Goal: Task Accomplishment & Management: Manage account settings

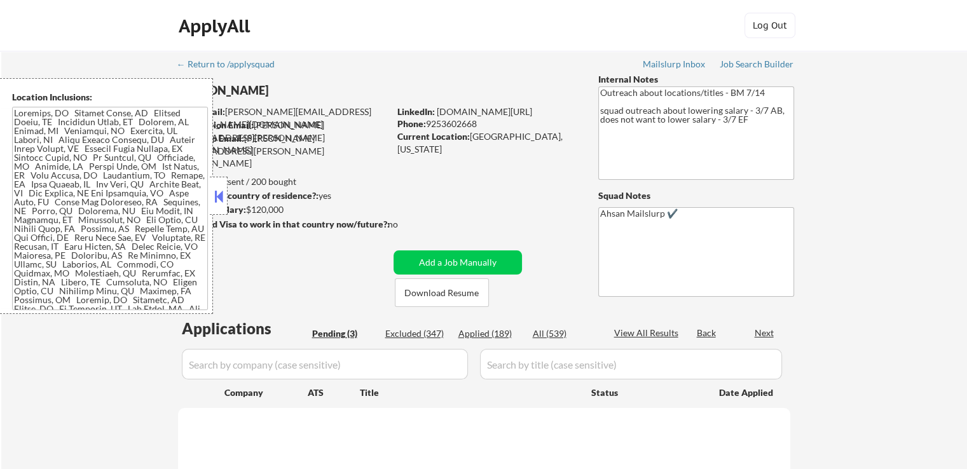
select select ""pending""
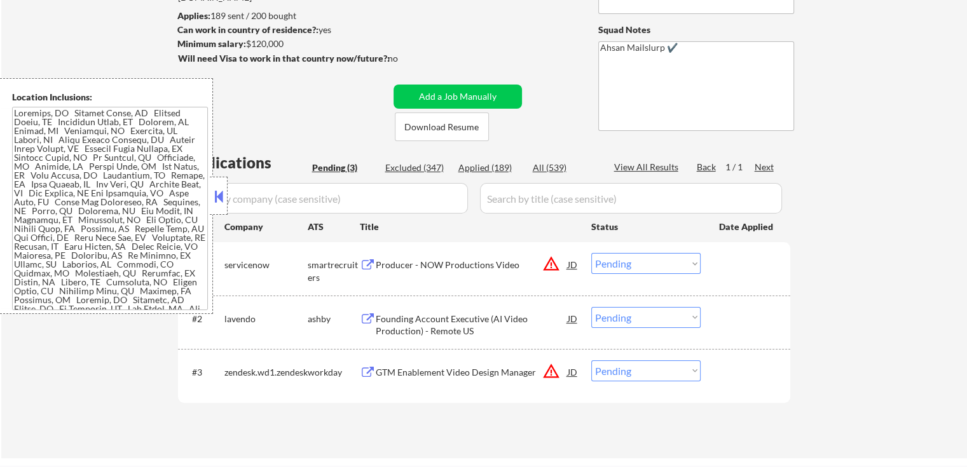
scroll to position [191, 0]
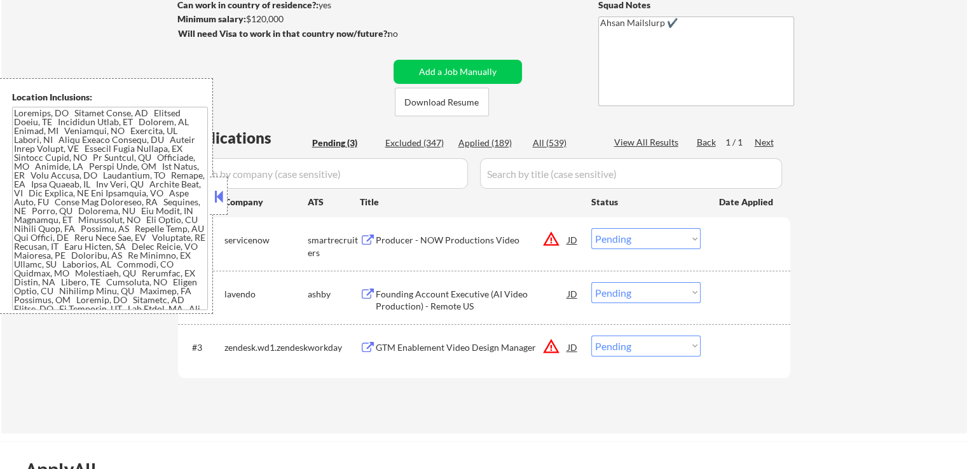
drag, startPoint x: 212, startPoint y: 201, endPoint x: 594, endPoint y: 206, distance: 382.1
click at [218, 198] on button at bounding box center [219, 196] width 14 height 19
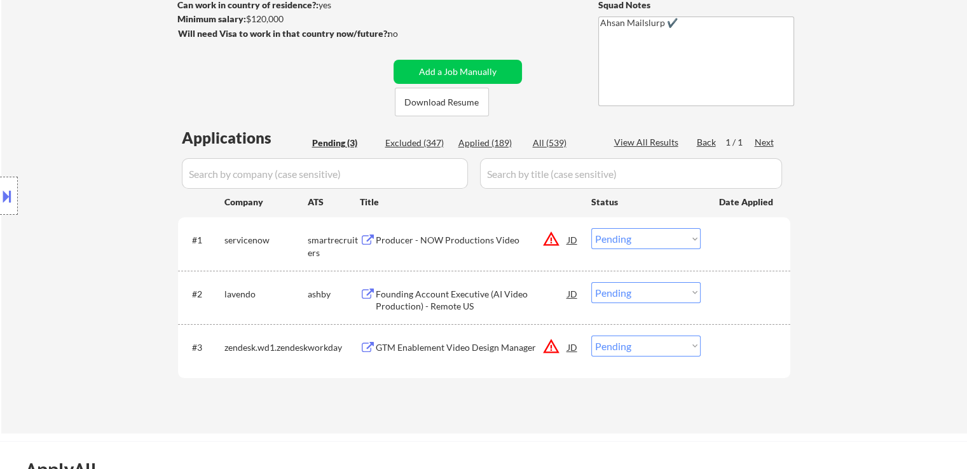
click at [412, 272] on div "#2 [PERSON_NAME] Founding Account Executive (AI Video Production) - Remote US J…" at bounding box center [484, 297] width 612 height 53
click at [421, 305] on div "Founding Account Executive (AI Video Production) - Remote US" at bounding box center [472, 300] width 192 height 25
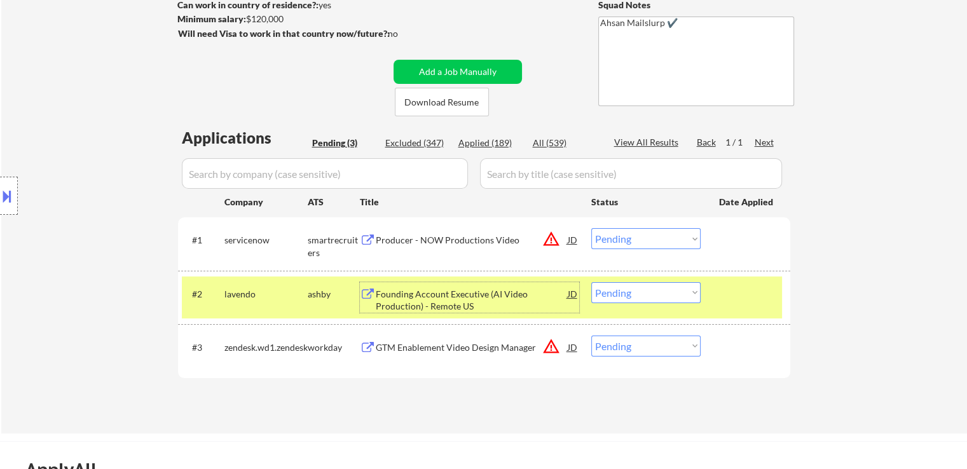
click at [0, 181] on div at bounding box center [9, 196] width 18 height 38
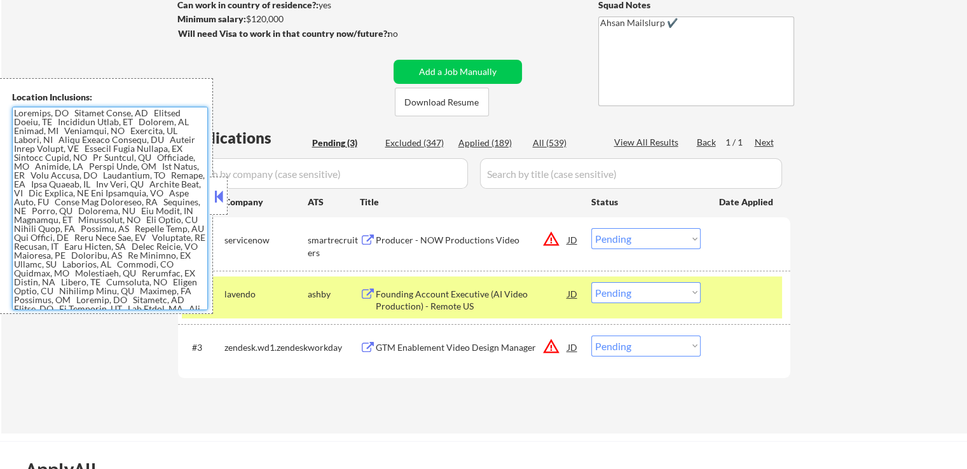
click at [132, 196] on textarea at bounding box center [110, 208] width 196 height 203
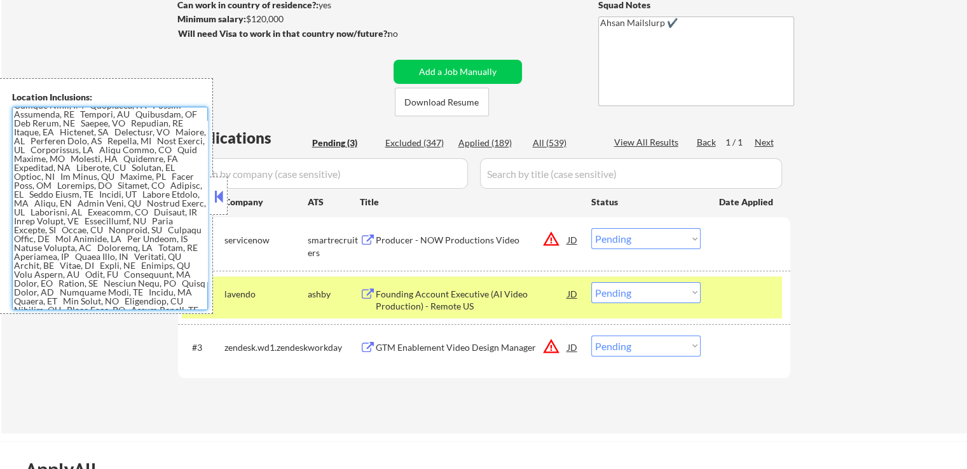
scroll to position [318, 0]
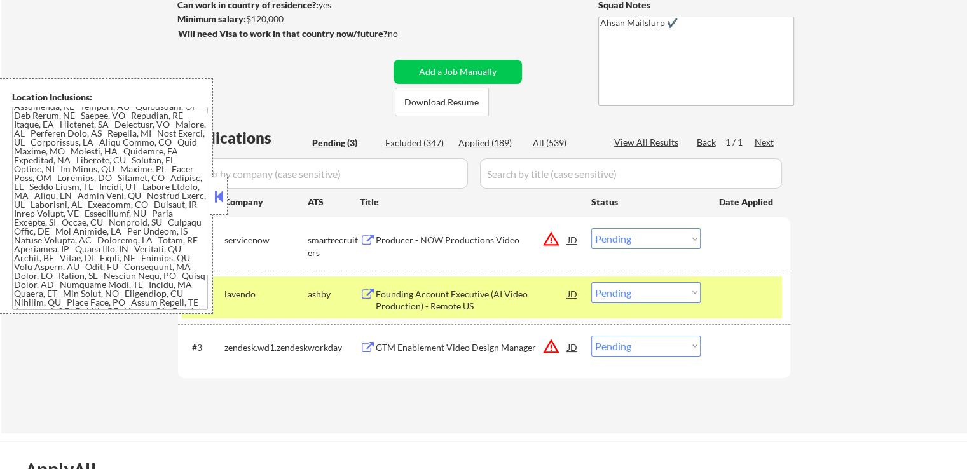
drag, startPoint x: 224, startPoint y: 196, endPoint x: 496, endPoint y: 1, distance: 334.9
click at [224, 186] on div at bounding box center [219, 196] width 18 height 38
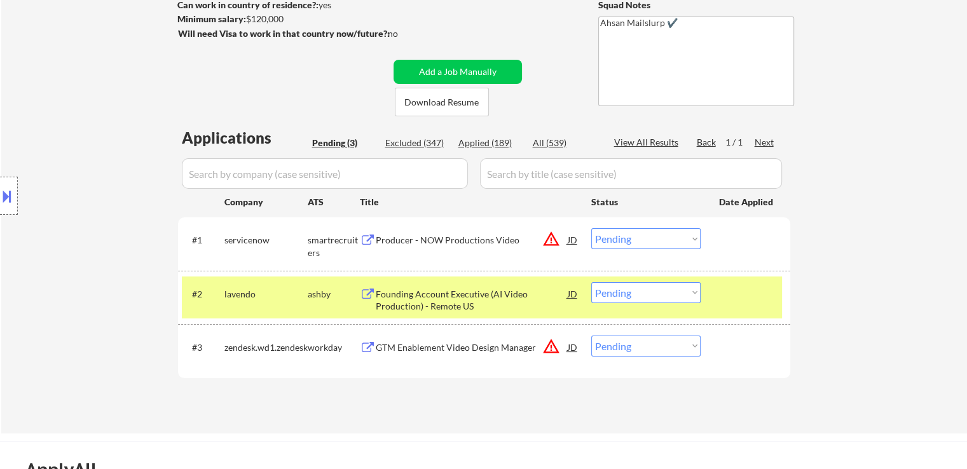
click at [483, 140] on div "Applied (189)" at bounding box center [490, 143] width 64 height 13
select select ""applied""
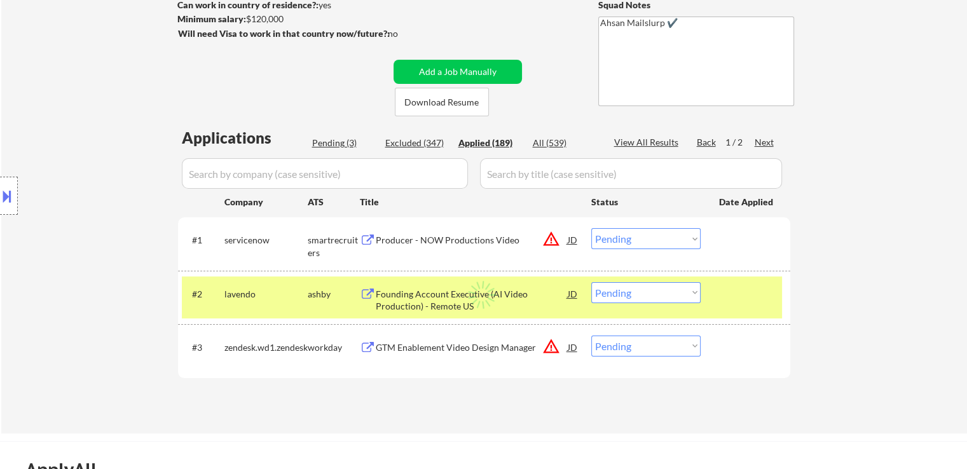
select select ""applied""
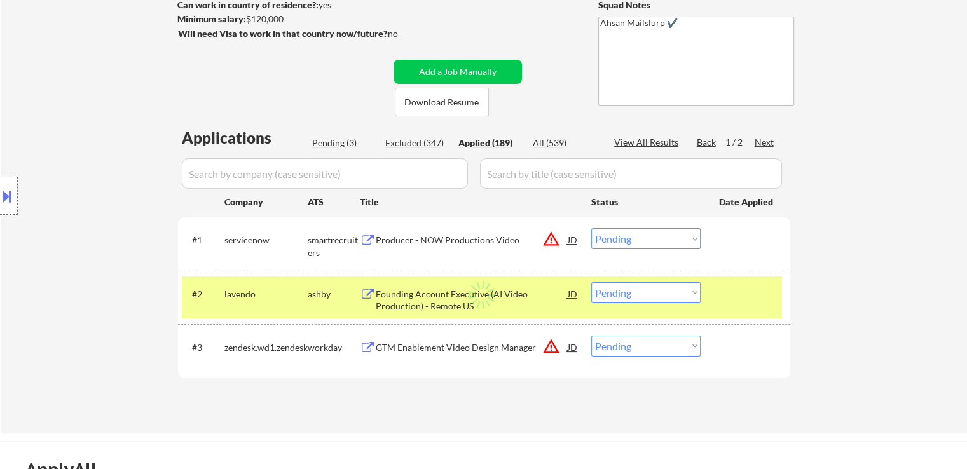
select select ""applied""
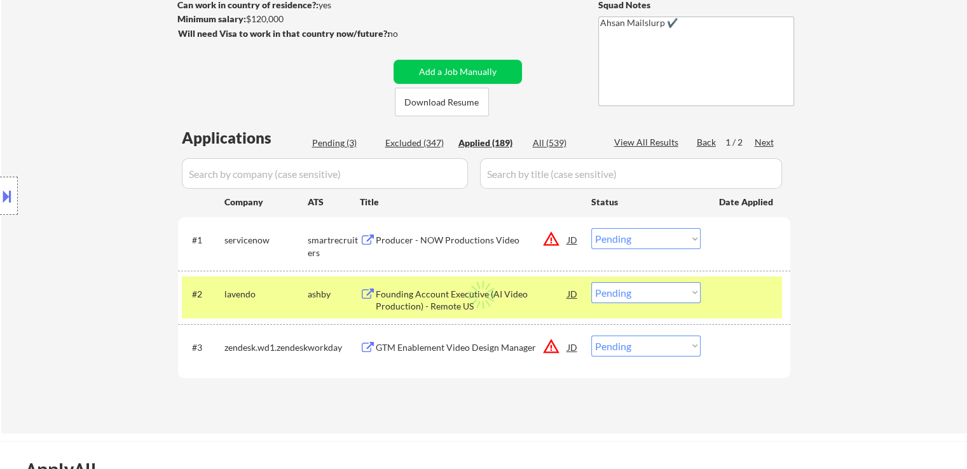
select select ""applied""
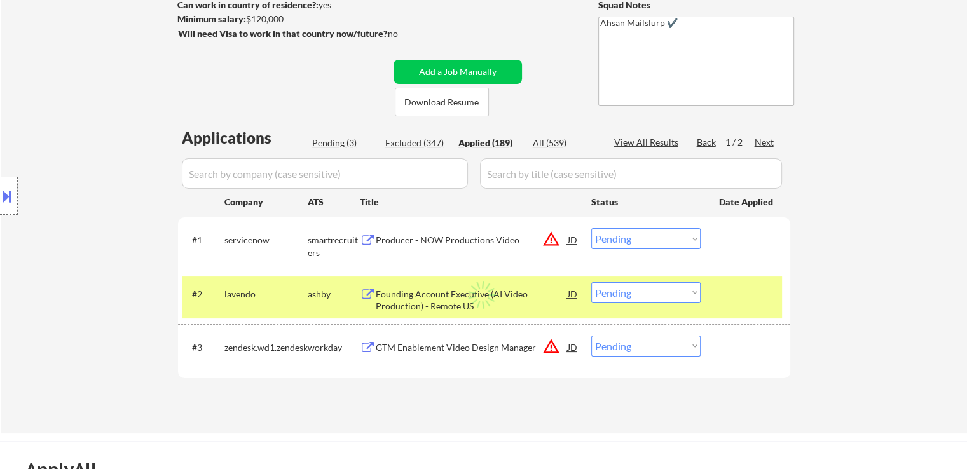
select select ""applied""
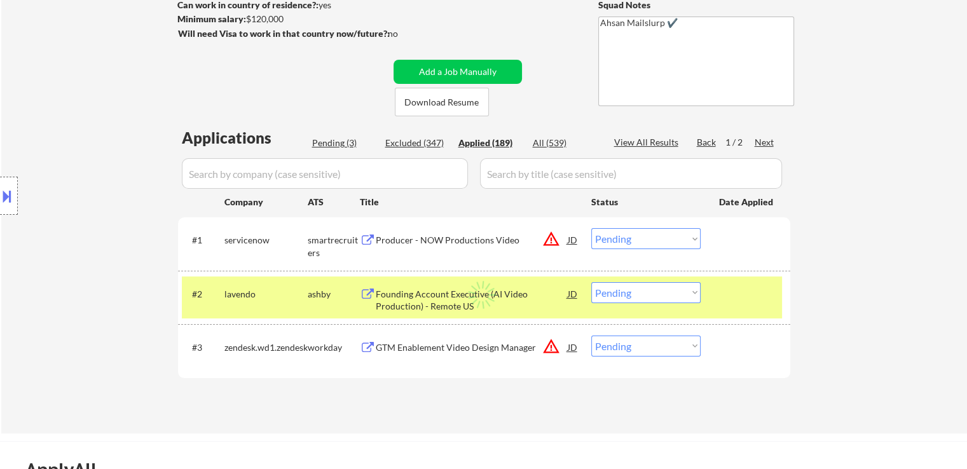
select select ""applied""
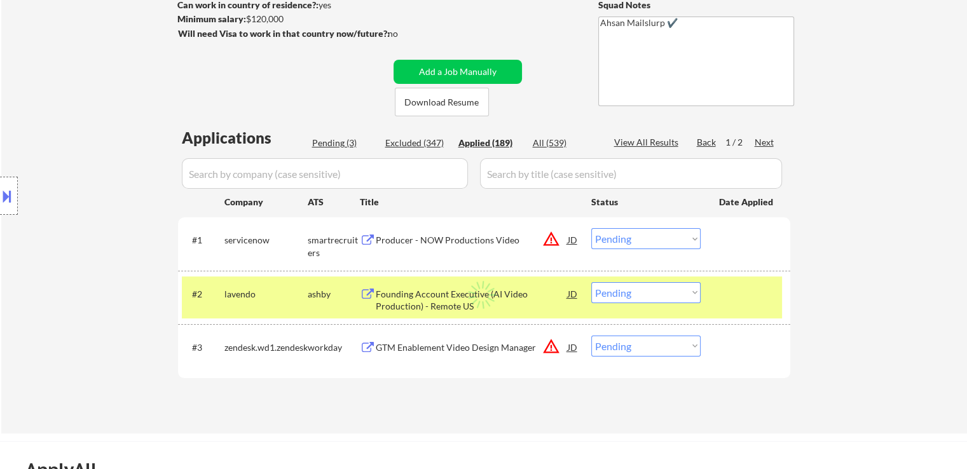
select select ""applied""
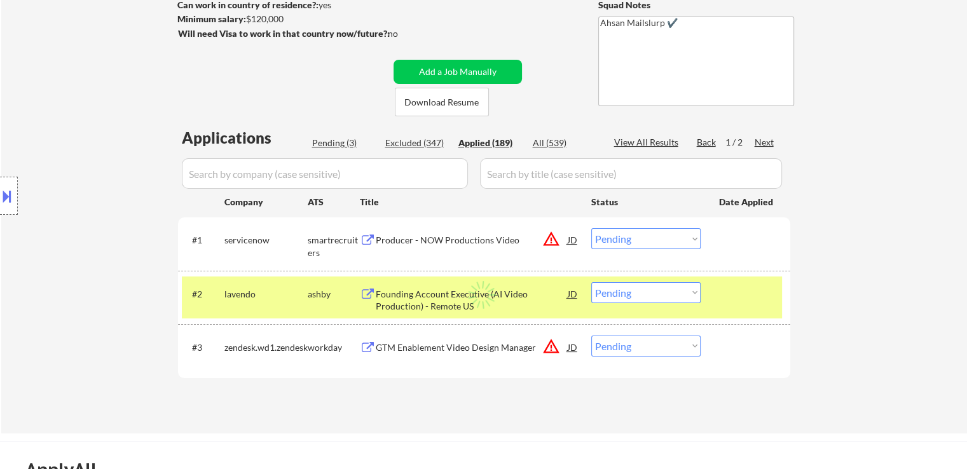
select select ""applied""
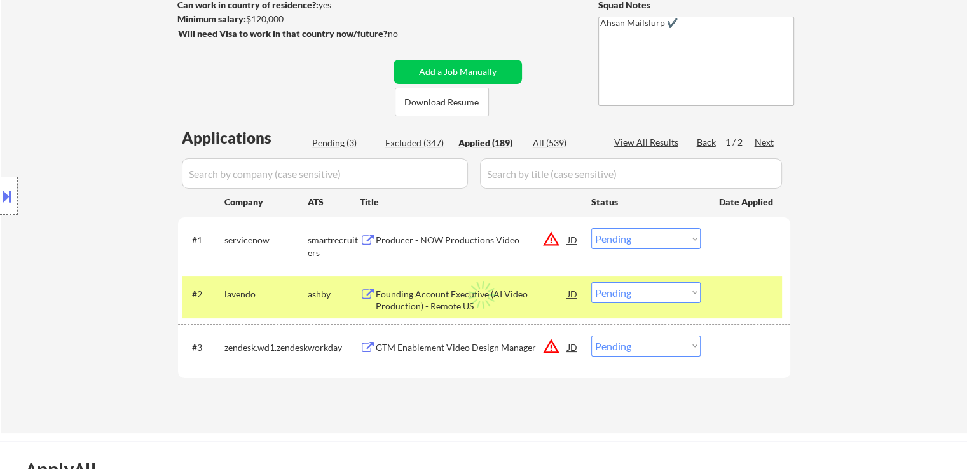
select select ""applied""
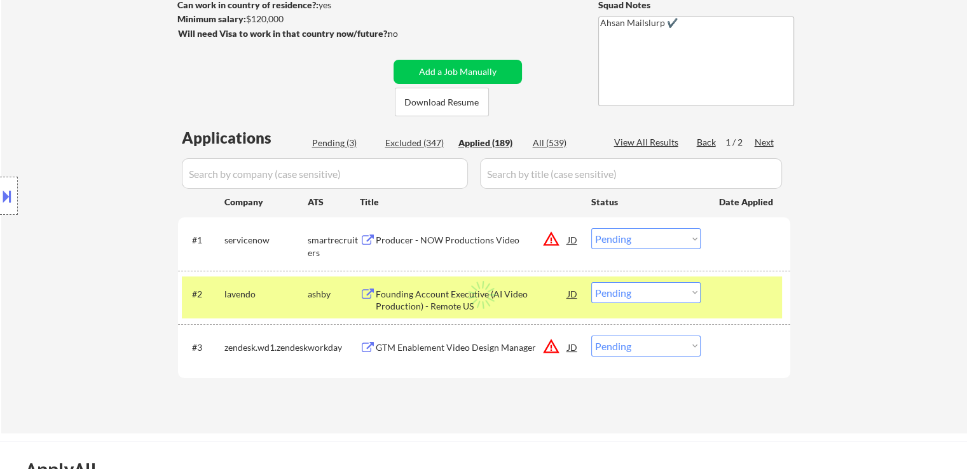
select select ""applied""
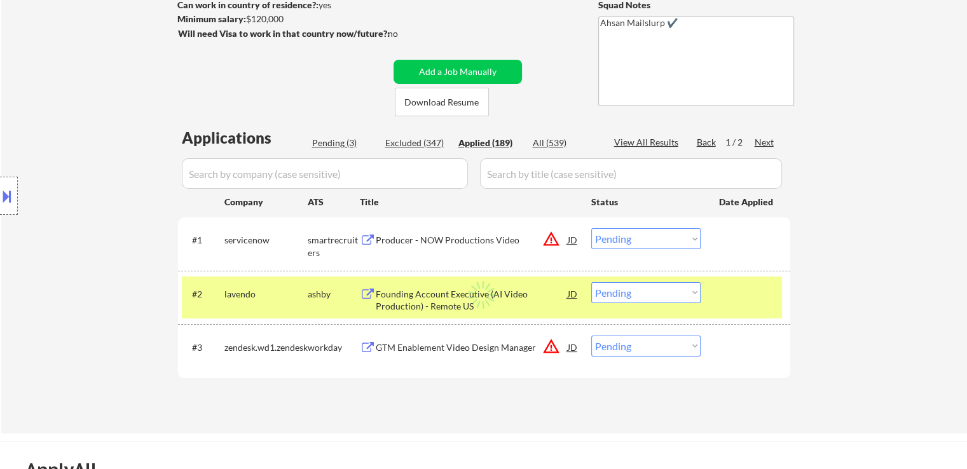
select select ""applied""
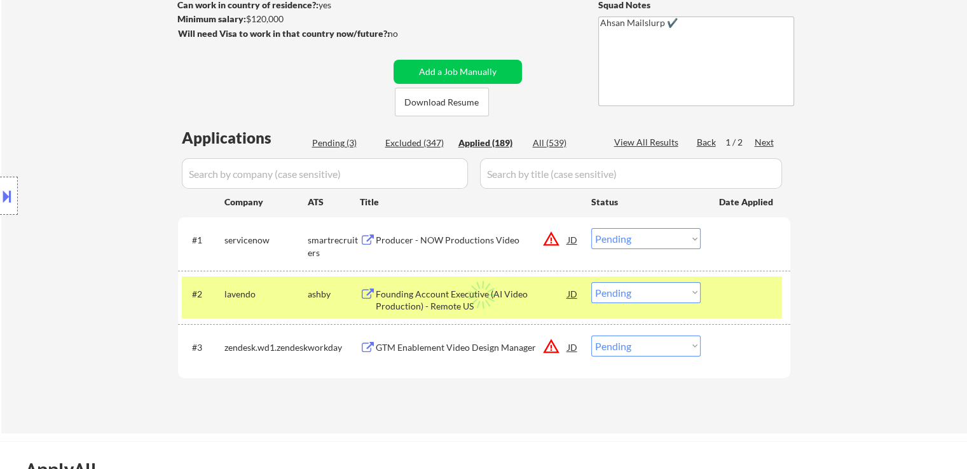
select select ""applied""
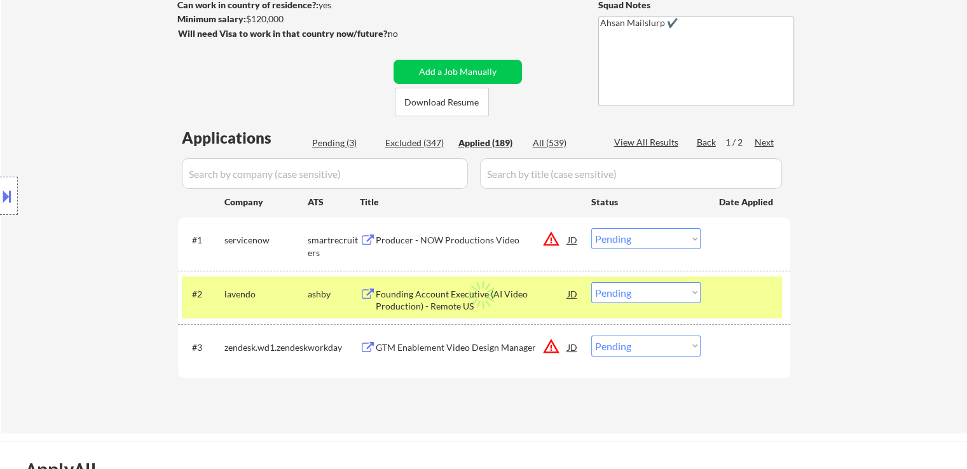
select select ""applied""
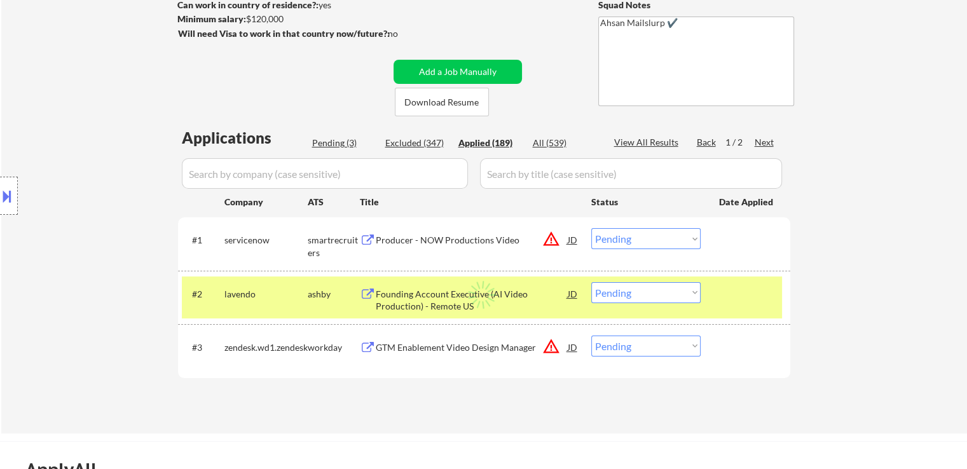
select select ""applied""
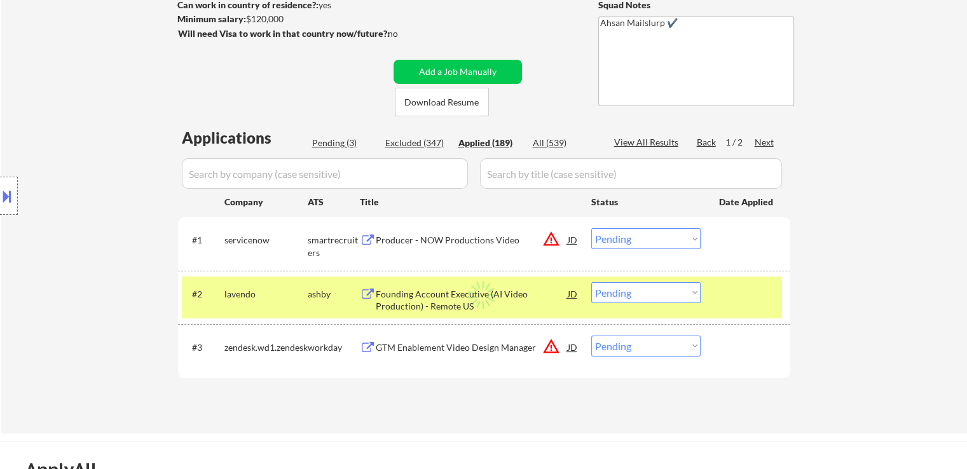
select select ""applied""
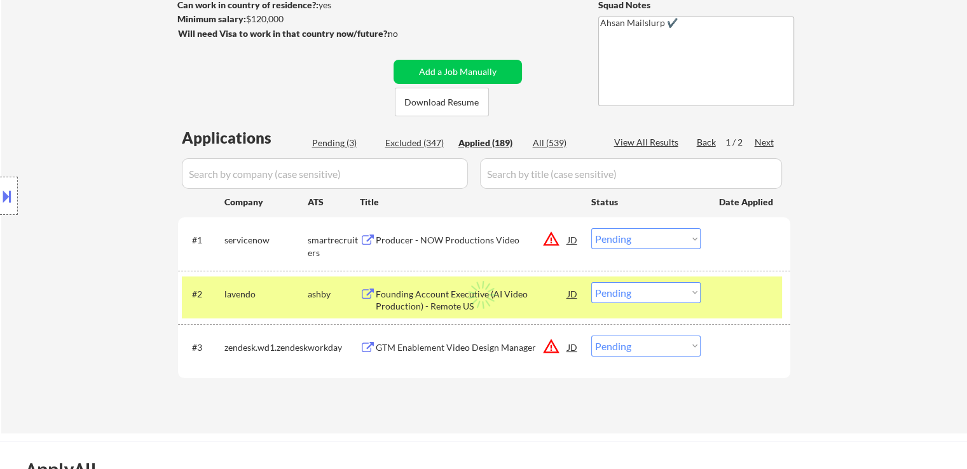
select select ""applied""
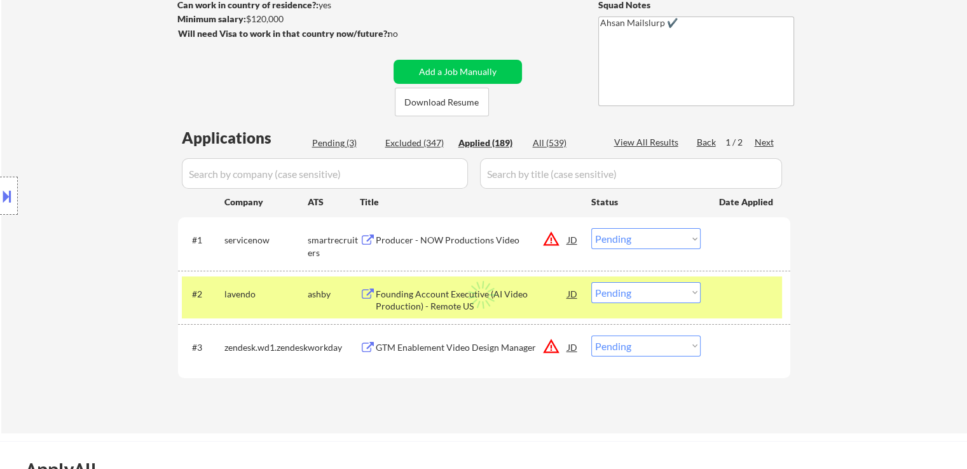
select select ""applied""
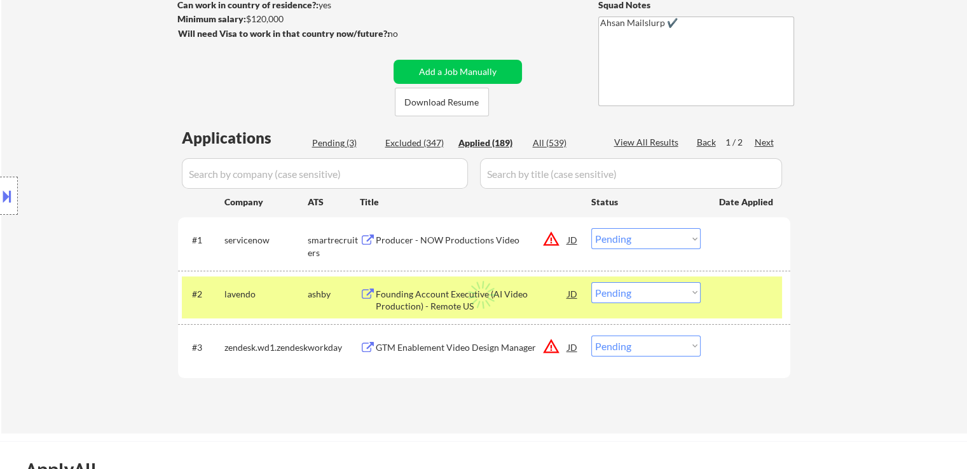
select select ""applied""
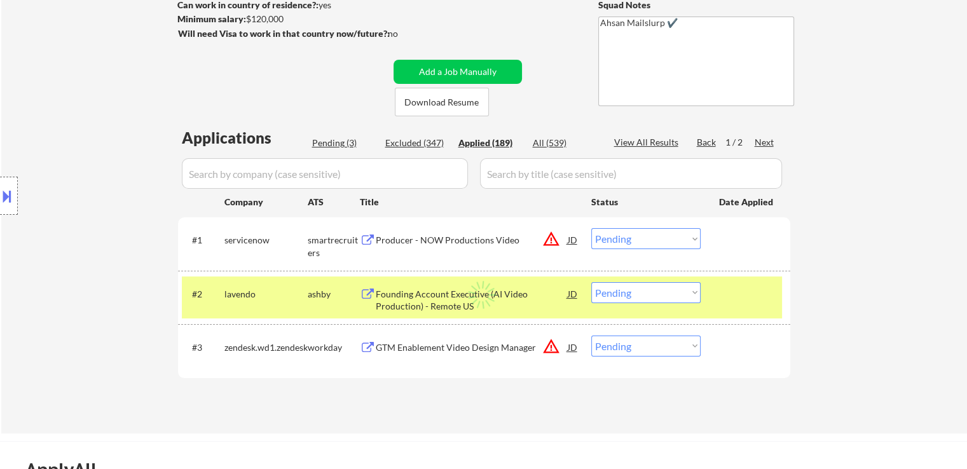
select select ""applied""
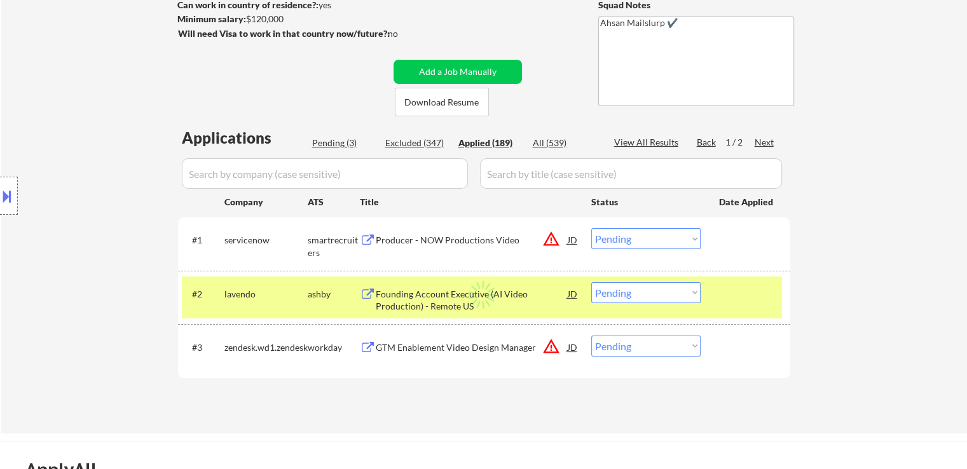
select select ""applied""
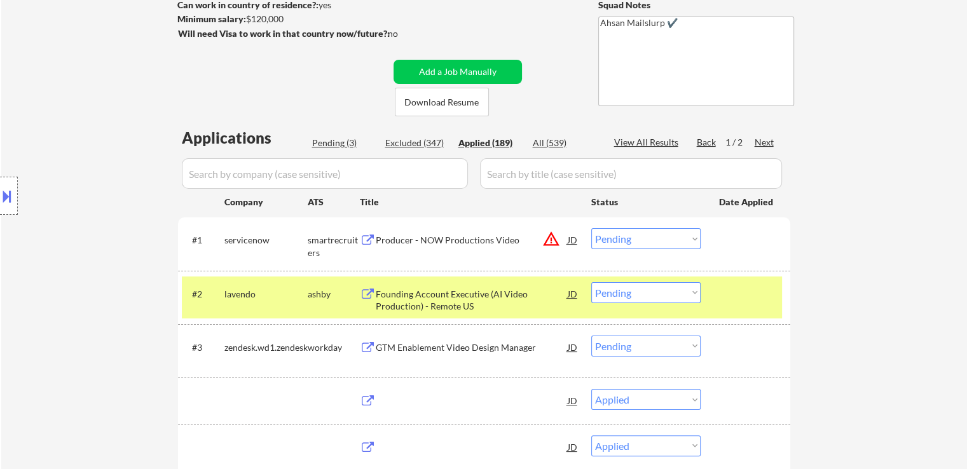
select select ""applied""
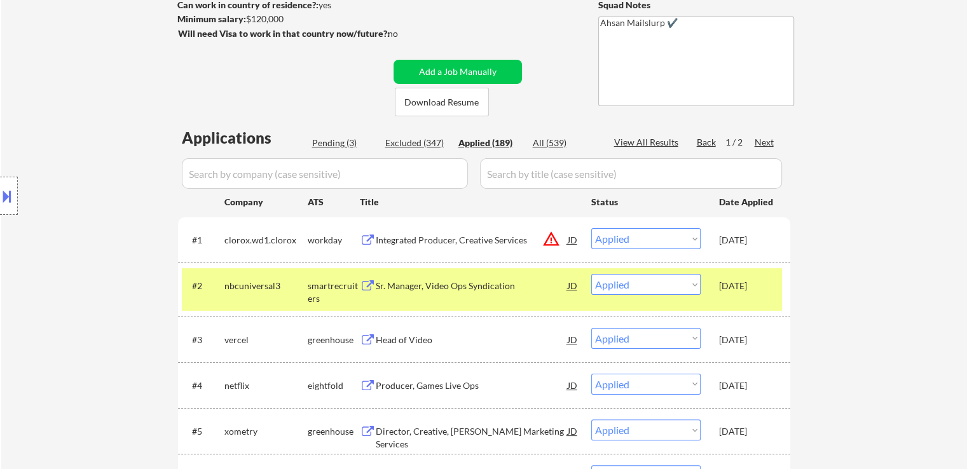
drag, startPoint x: 866, startPoint y: 225, endPoint x: 841, endPoint y: 198, distance: 36.4
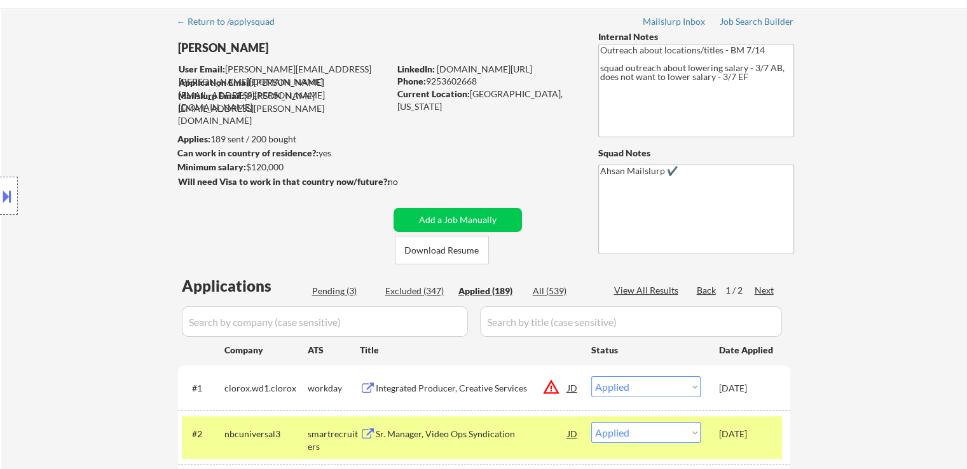
scroll to position [0, 0]
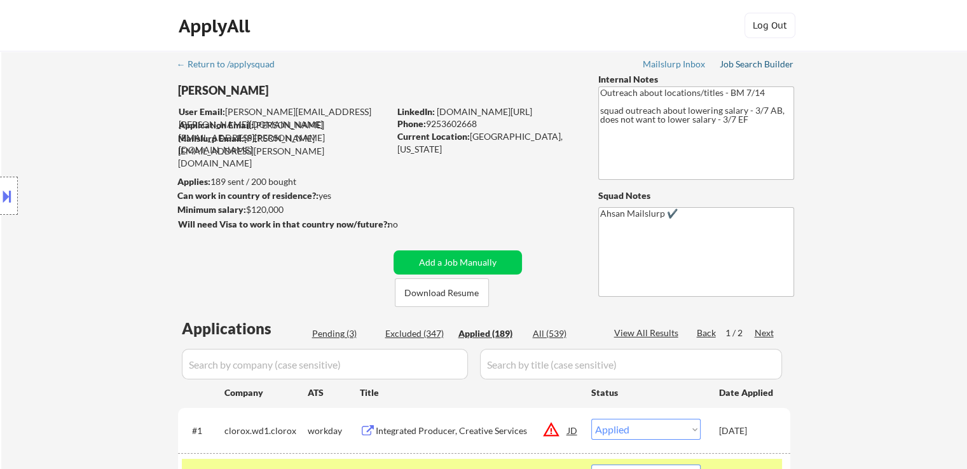
click at [743, 62] on div "Job Search Builder" at bounding box center [757, 64] width 74 height 9
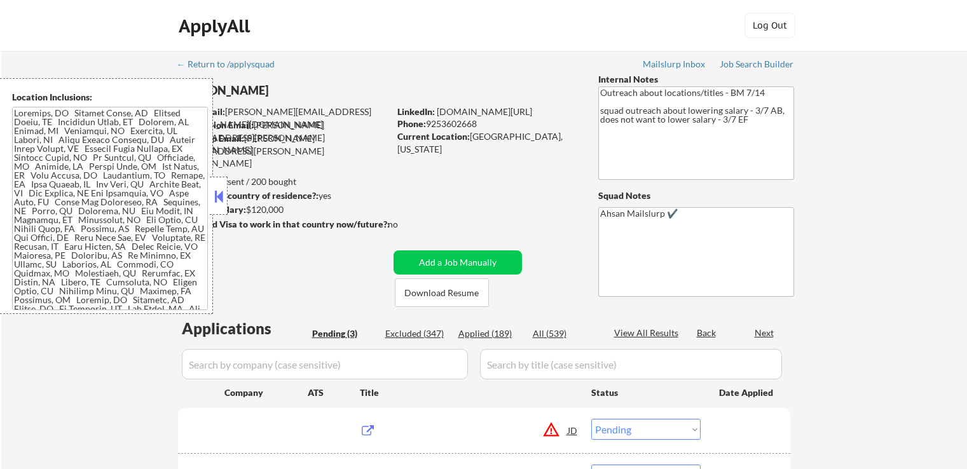
select select ""pending""
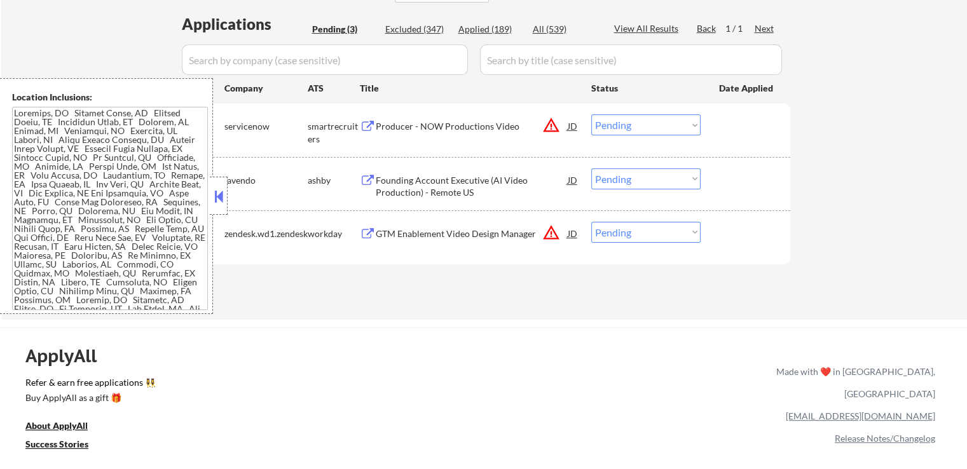
scroll to position [318, 0]
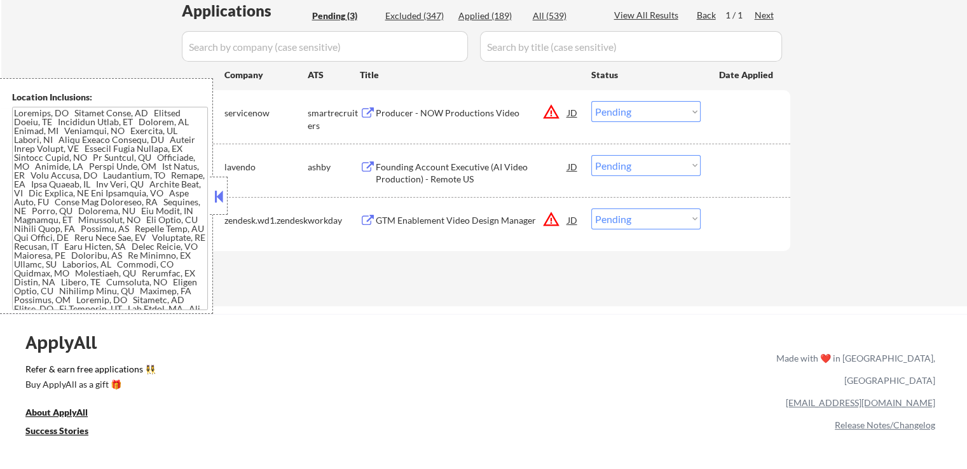
drag, startPoint x: 221, startPoint y: 204, endPoint x: 673, endPoint y: 121, distance: 459.6
click at [221, 202] on button at bounding box center [219, 196] width 14 height 19
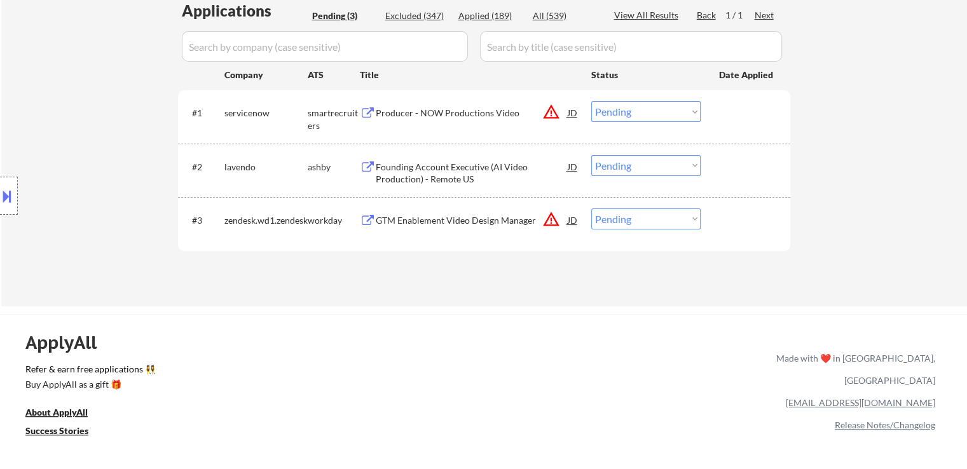
click at [556, 110] on button "warning_amber" at bounding box center [551, 112] width 18 height 18
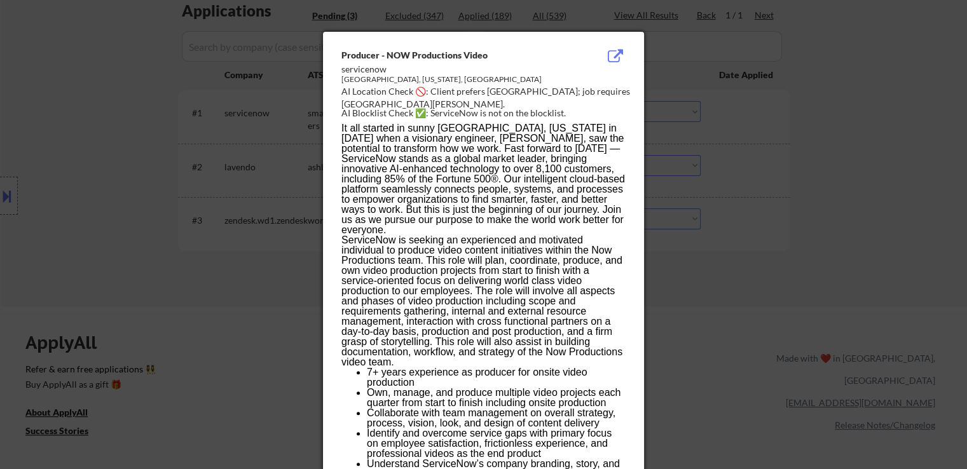
click at [557, 136] on p "It all started in sunny [GEOGRAPHIC_DATA], [US_STATE] in [DATE] when a visionar…" at bounding box center [483, 179] width 284 height 112
click at [791, 147] on div at bounding box center [483, 234] width 967 height 469
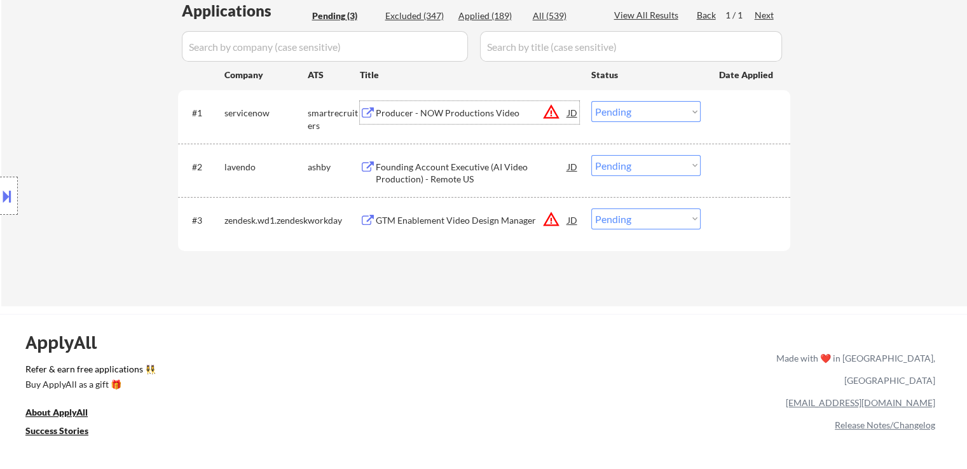
click at [413, 118] on div "Producer - NOW Productions Video" at bounding box center [472, 113] width 192 height 13
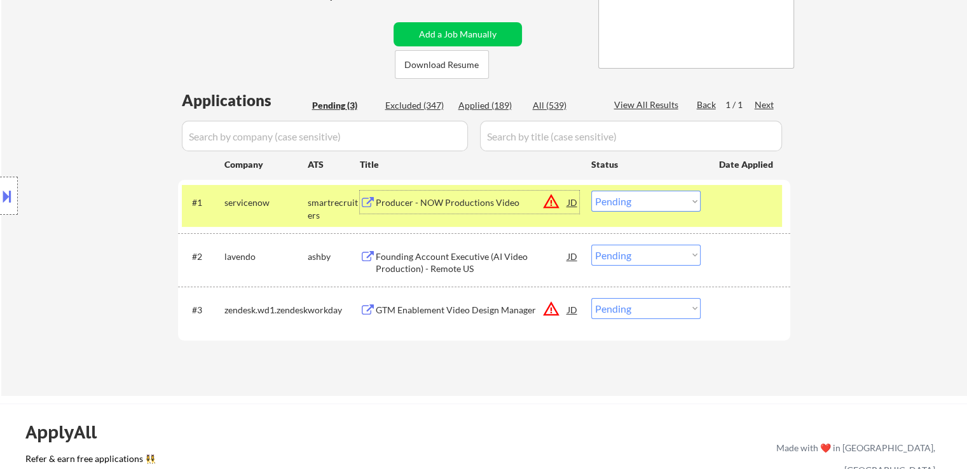
scroll to position [191, 0]
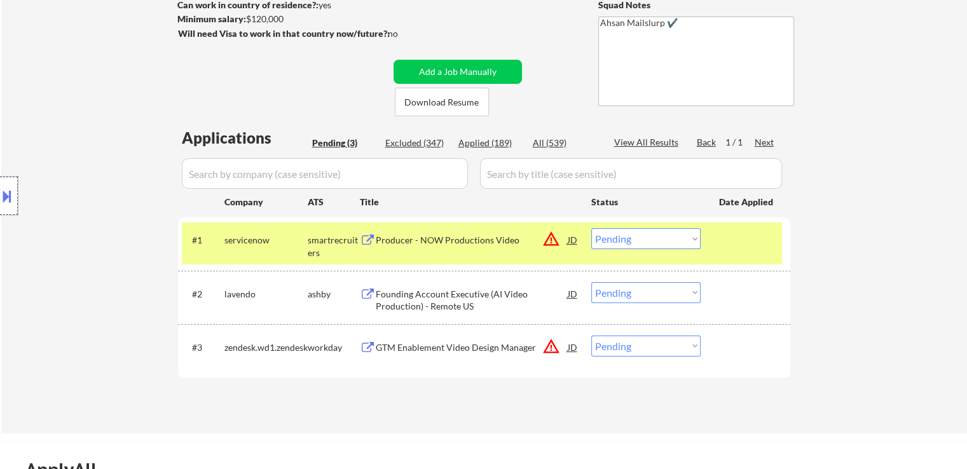
click at [3, 213] on div at bounding box center [9, 196] width 18 height 38
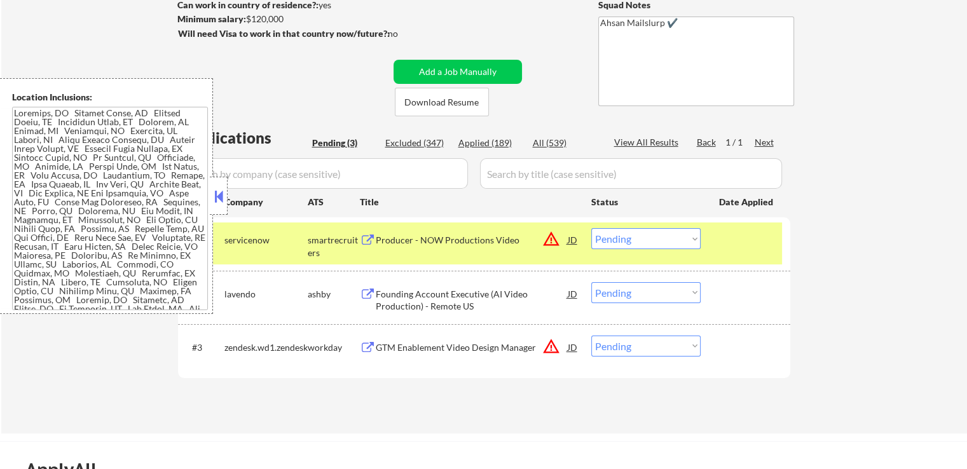
click at [645, 240] on select "Choose an option... Pending Applied Excluded (Questions) Excluded (Expired) Exc…" at bounding box center [645, 238] width 109 height 21
click at [591, 228] on select "Choose an option... Pending Applied Excluded (Questions) Excluded (Expired) Exc…" at bounding box center [645, 238] width 109 height 21
click at [550, 352] on button "warning_amber" at bounding box center [551, 347] width 18 height 18
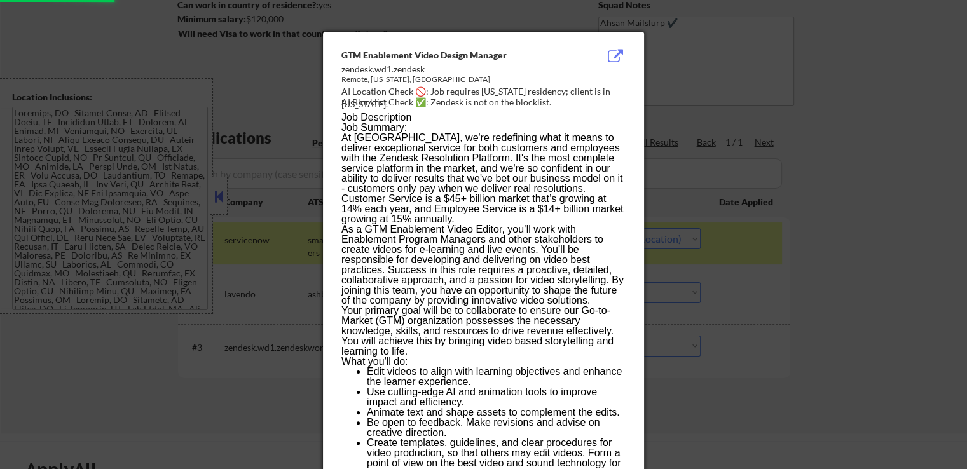
select select ""pending""
click at [801, 257] on div at bounding box center [483, 234] width 967 height 469
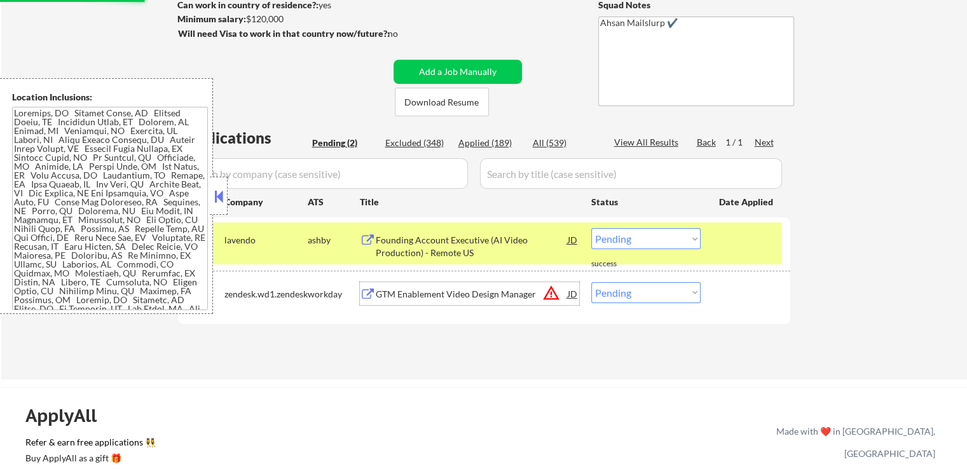
click at [423, 294] on div "GTM Enablement Video Design Manager" at bounding box center [472, 294] width 192 height 13
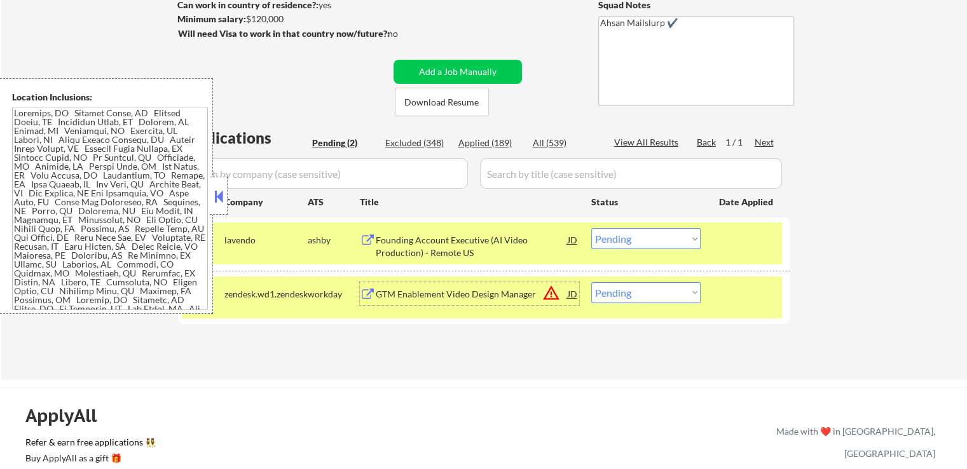
click at [631, 298] on select "Choose an option... Pending Applied Excluded (Questions) Excluded (Expired) Exc…" at bounding box center [645, 292] width 109 height 21
select select ""excluded__location_""
click at [591, 282] on select "Choose an option... Pending Applied Excluded (Questions) Excluded (Expired) Exc…" at bounding box center [645, 292] width 109 height 21
click at [476, 348] on div "Applications Pending (2) Excluded (348) Applied (189) All (539) View All Result…" at bounding box center [484, 241] width 612 height 228
click at [223, 199] on button at bounding box center [219, 196] width 14 height 19
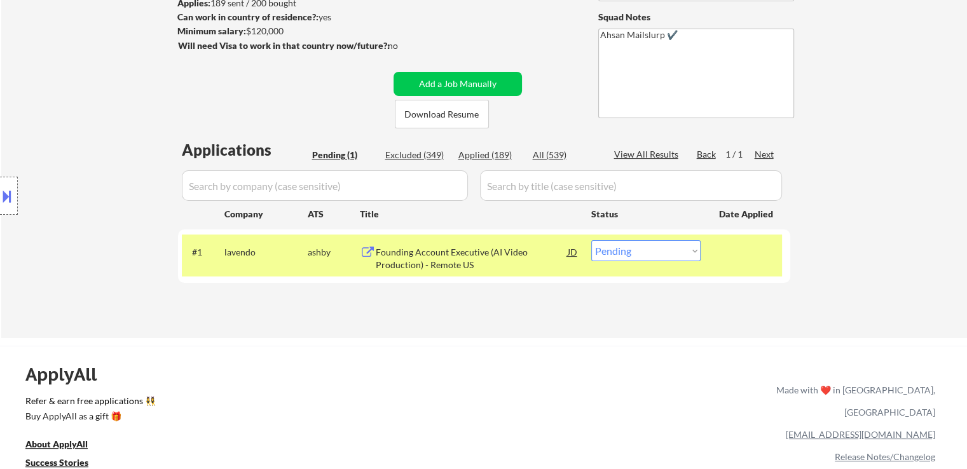
scroll to position [64, 0]
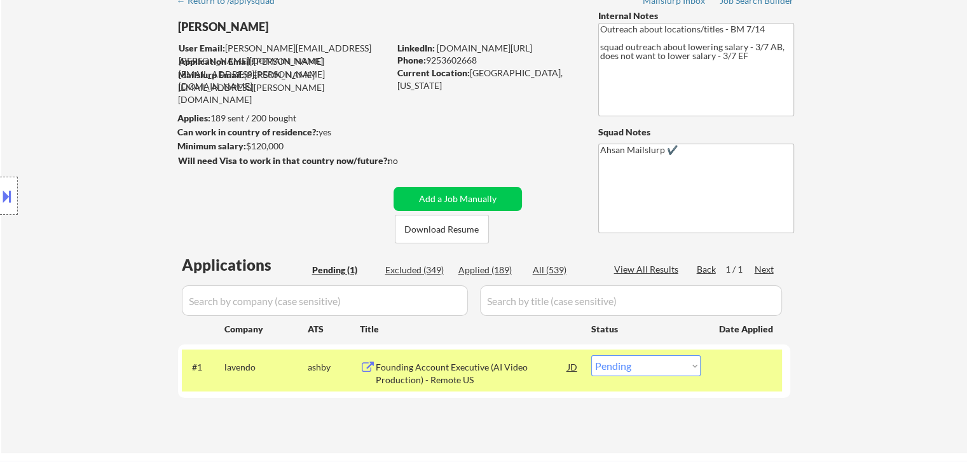
click at [326, 218] on div "← Return to /applysquad Mailslurp Inbox Job Search Builder Christopher Hwang Us…" at bounding box center [484, 215] width 635 height 456
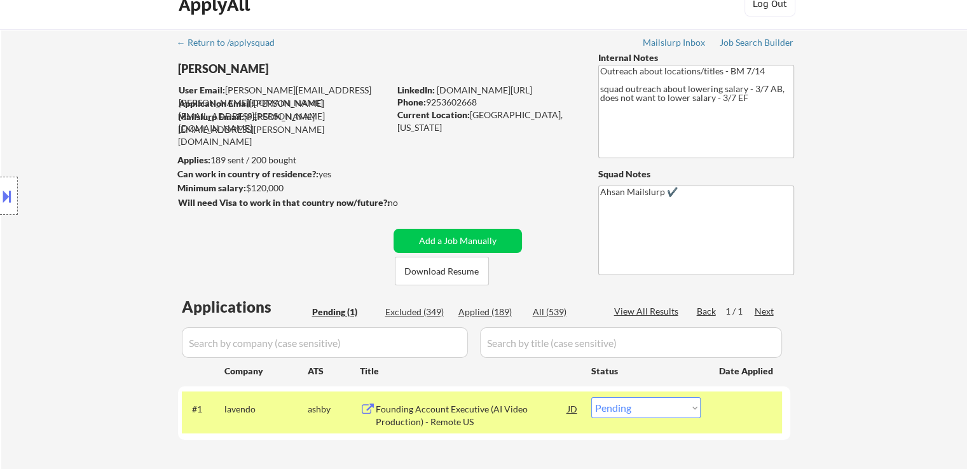
scroll to position [0, 0]
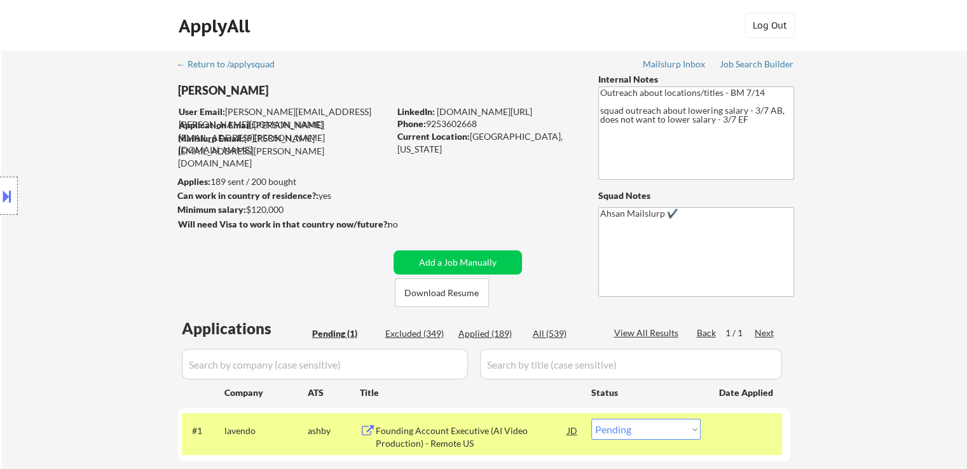
click at [46, 185] on div "Location Inclusions:" at bounding box center [114, 196] width 228 height 236
